Goal: Task Accomplishment & Management: Complete application form

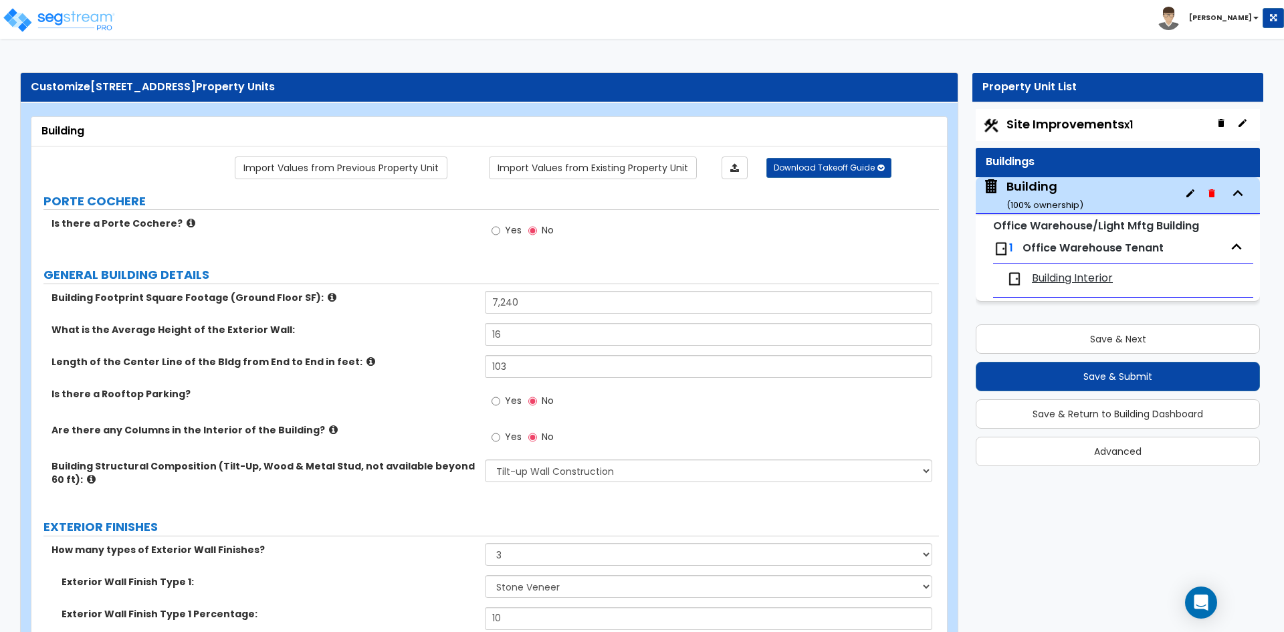
select select "2"
select select "3"
select select "2"
select select "8"
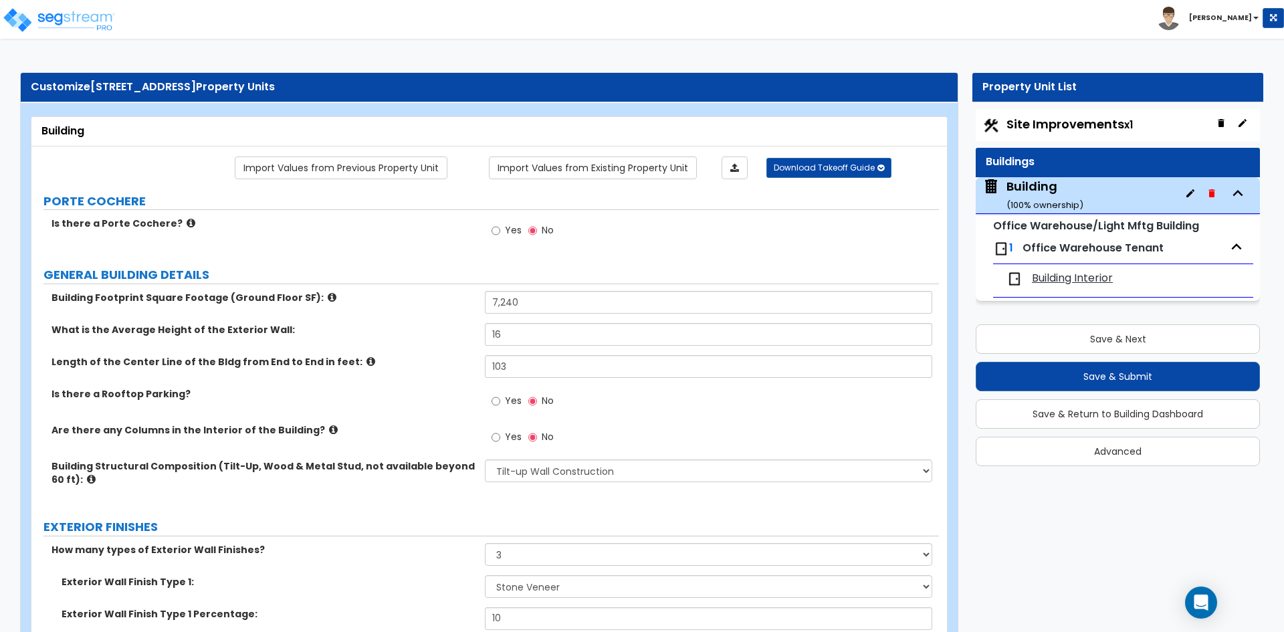
select select "1"
select select "5"
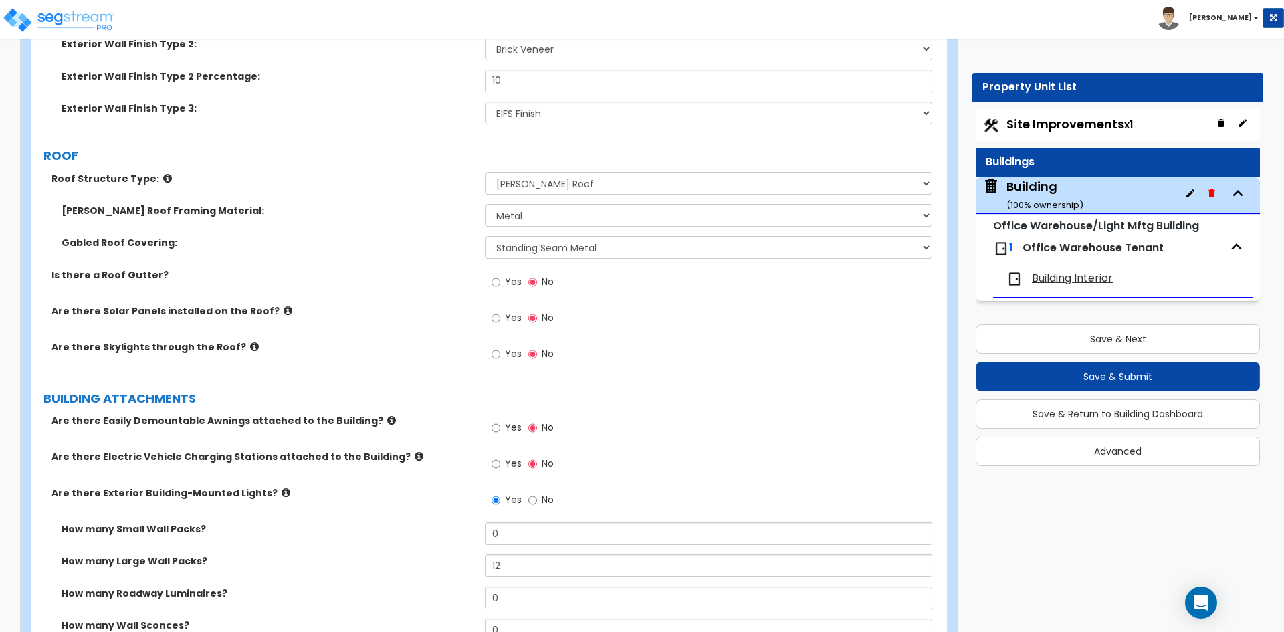
click at [346, 180] on label "Roof Structure Type:" at bounding box center [262, 178] width 423 height 13
click at [350, 136] on div "PORTE COCHERE Is there a Porte Cochere? Yes No GENERAL BUILDING DETAILS Buildin…" at bounding box center [485, 511] width 888 height 1841
click at [207, 197] on div "Roof Structure Type: Please Choose One [PERSON_NAME] Roof Flat Roof Hybrid [PER…" at bounding box center [485, 188] width 908 height 32
